Goal: Information Seeking & Learning: Learn about a topic

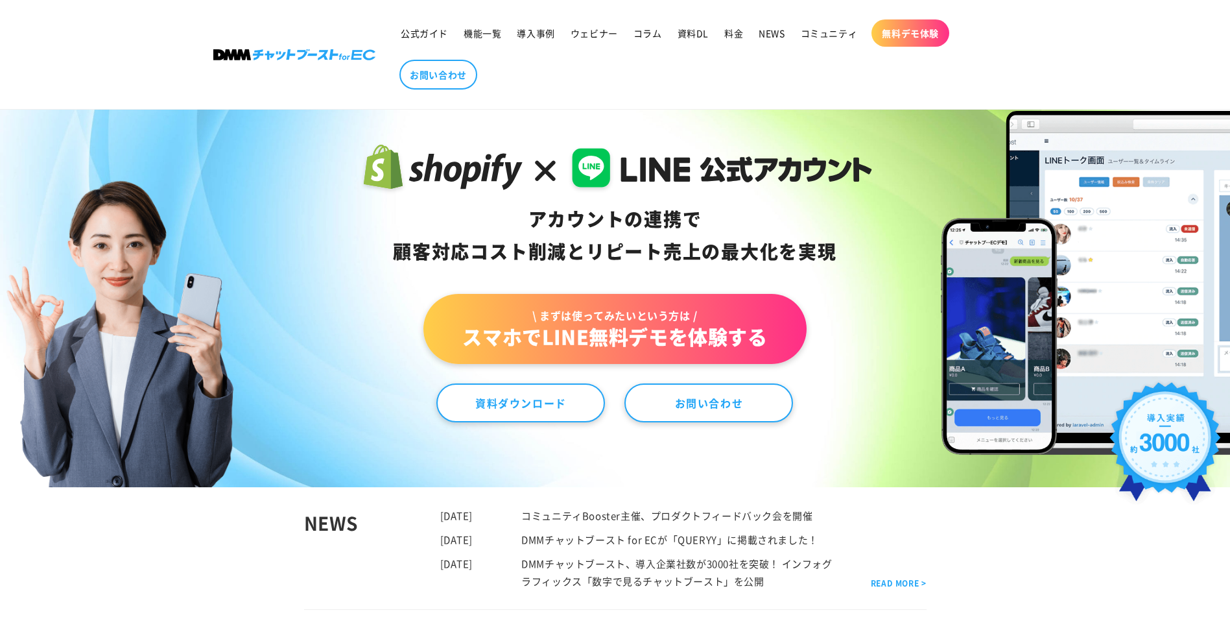
scroll to position [65, 0]
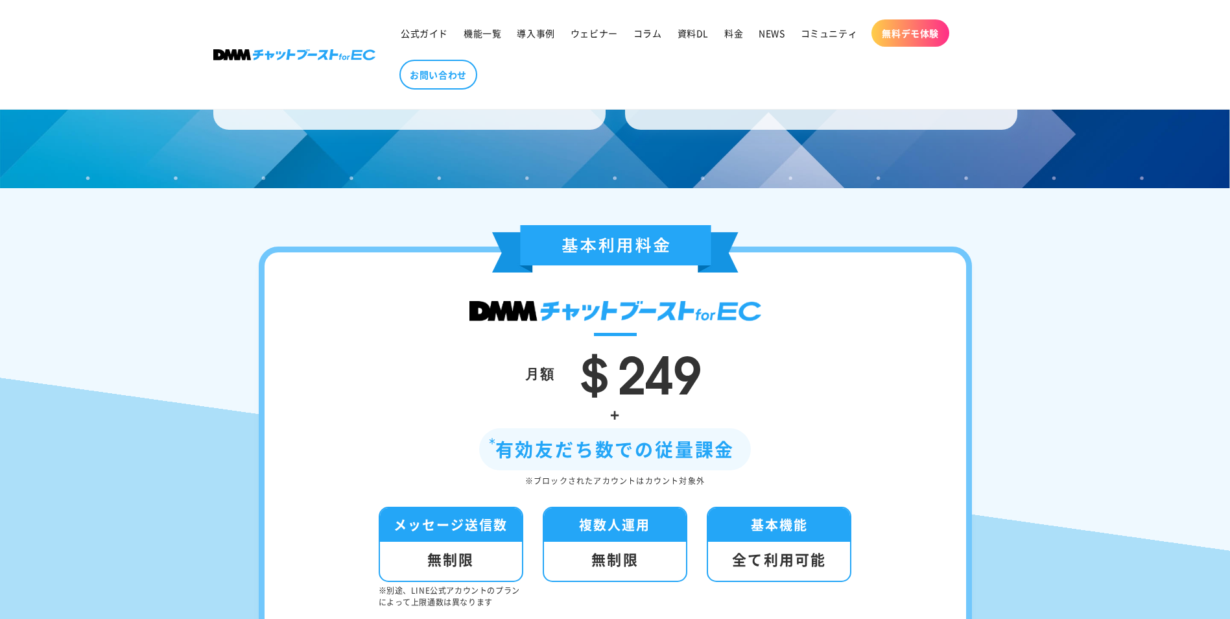
scroll to position [4127, 0]
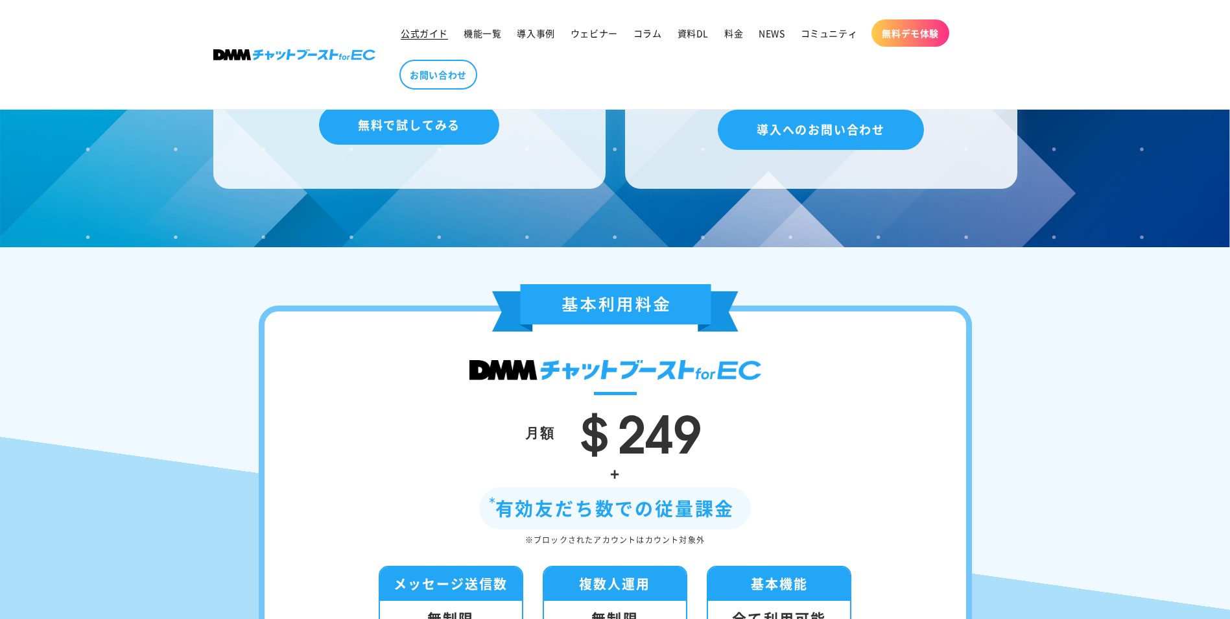
click at [430, 31] on span "公式ガイド" at bounding box center [424, 33] width 47 height 12
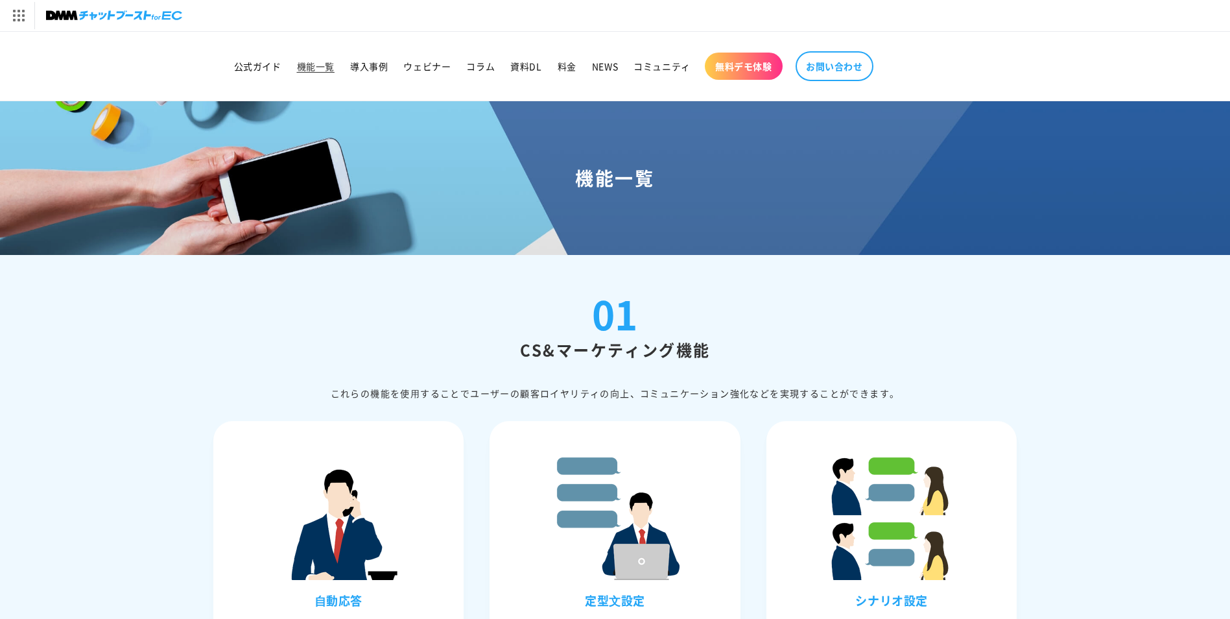
drag, startPoint x: 559, startPoint y: 61, endPoint x: 559, endPoint y: 138, distance: 77.2
click at [559, 63] on span "料金" at bounding box center [567, 66] width 19 height 12
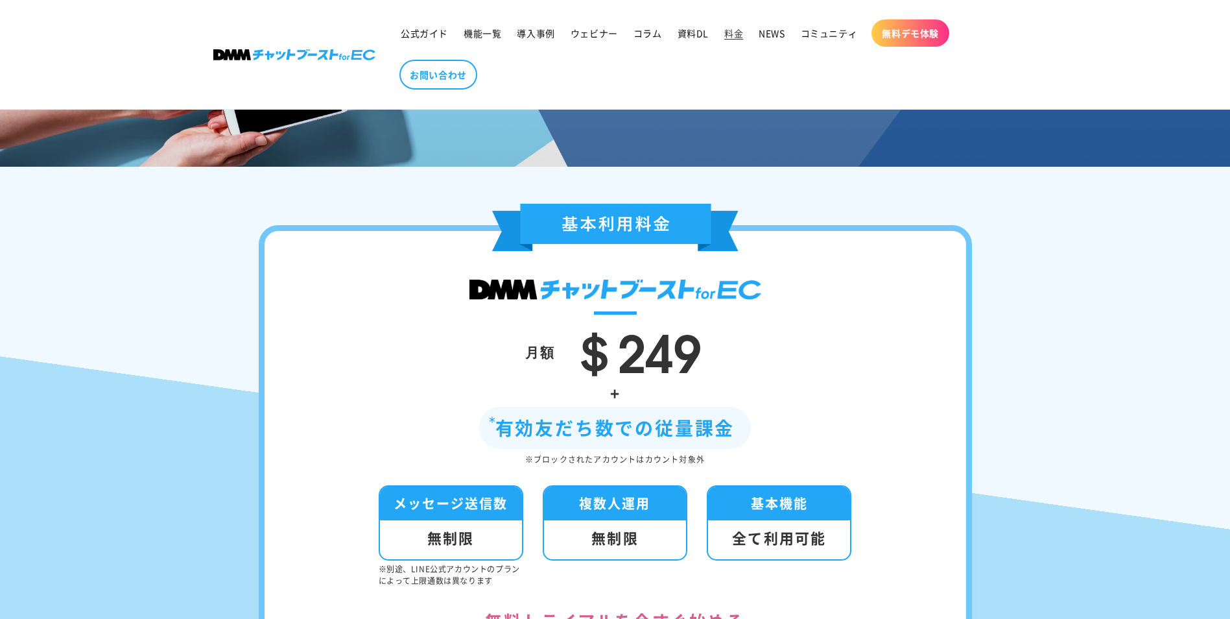
scroll to position [130, 0]
